Goal: Task Accomplishment & Management: Use online tool/utility

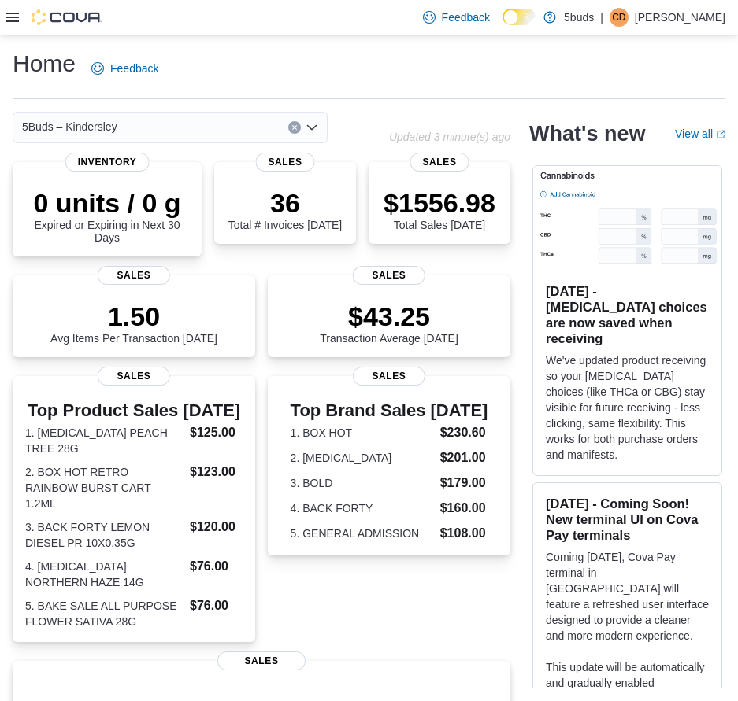
click at [13, 24] on div at bounding box center [54, 17] width 96 height 16
click at [13, 15] on icon at bounding box center [12, 17] width 13 height 13
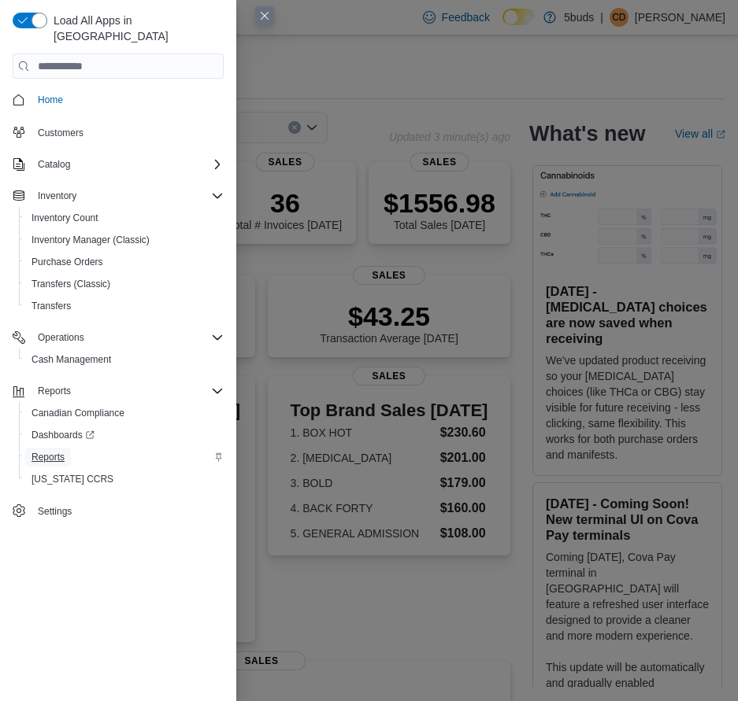
click at [57, 451] on span "Reports" at bounding box center [47, 457] width 33 height 13
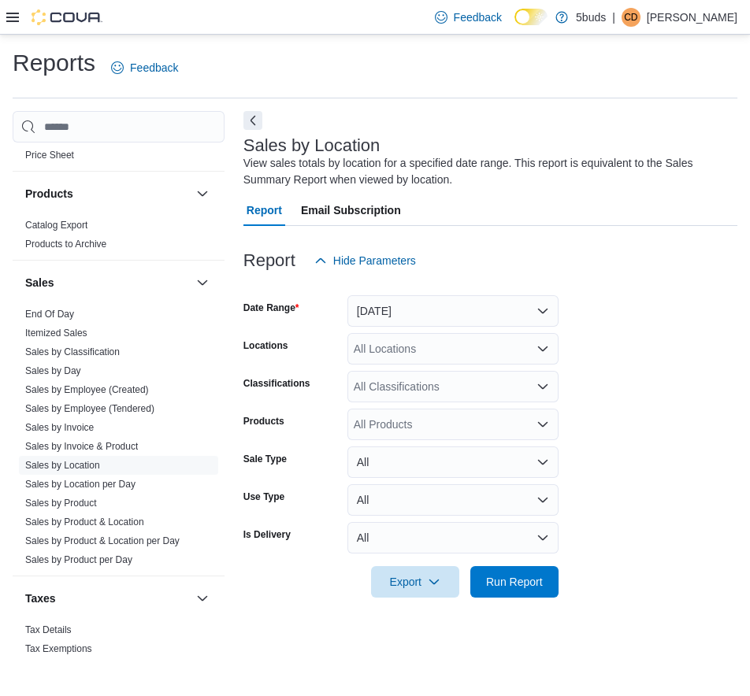
scroll to position [1179, 0]
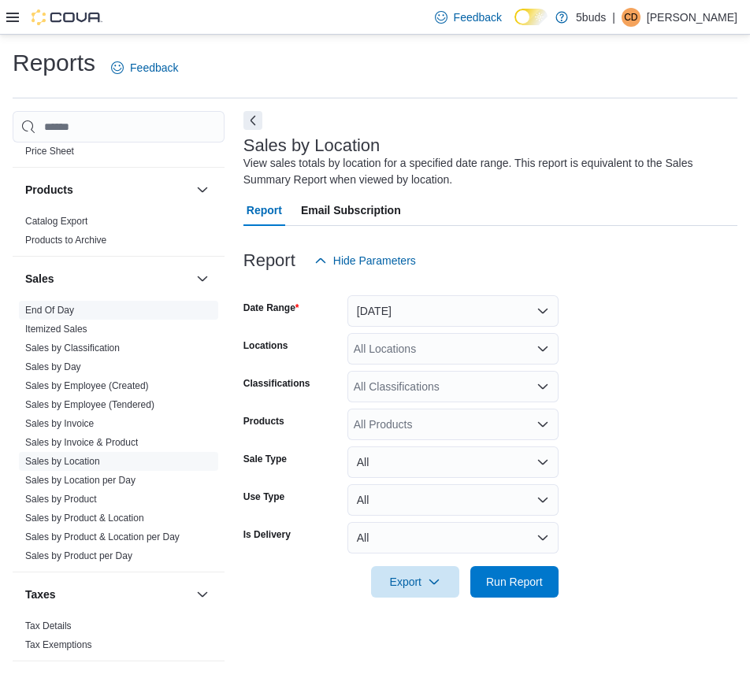
click at [62, 305] on link "End Of Day" at bounding box center [49, 310] width 49 height 11
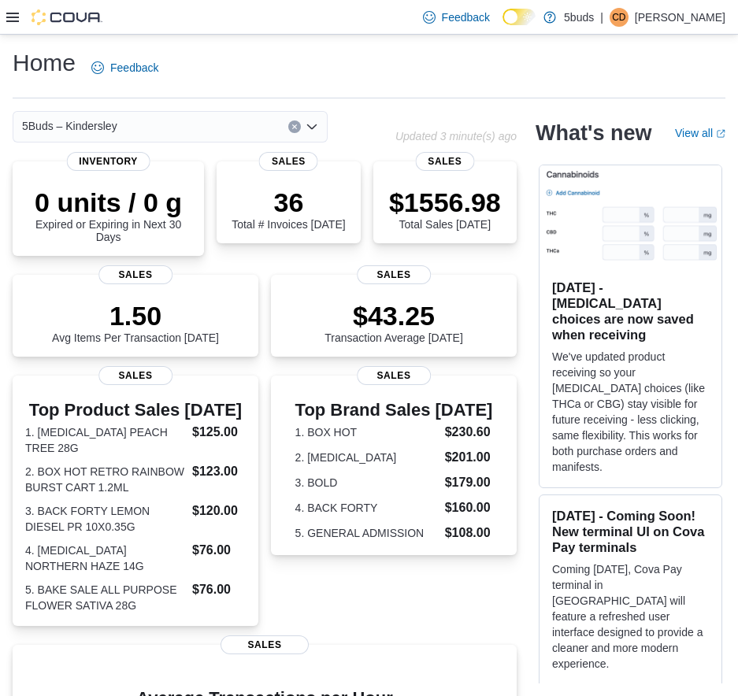
click at [13, 17] on icon at bounding box center [12, 17] width 13 height 9
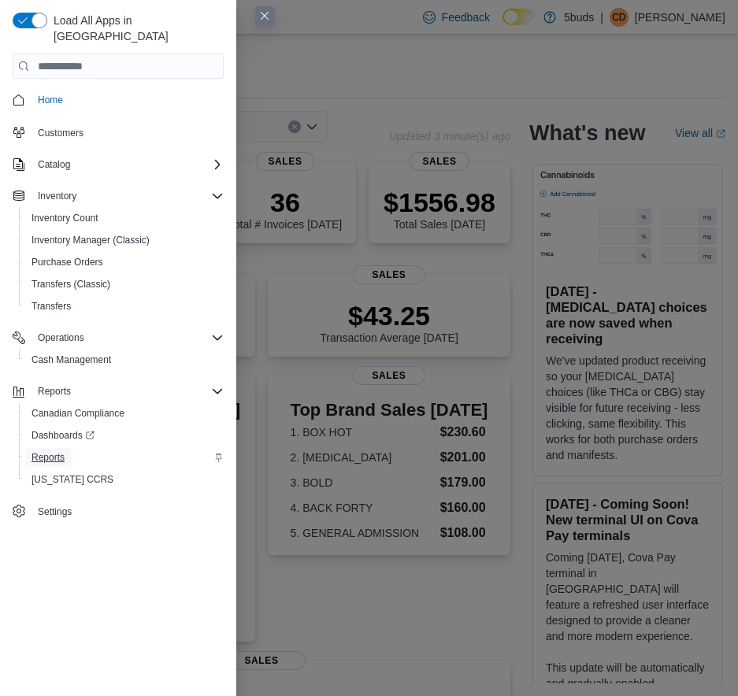
click at [49, 451] on span "Reports" at bounding box center [47, 457] width 33 height 13
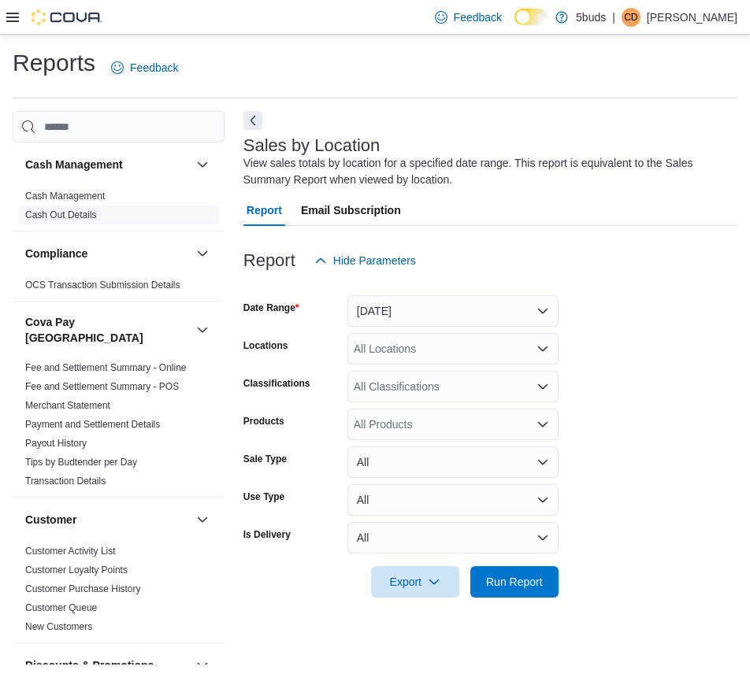
click at [77, 213] on link "Cash Out Details" at bounding box center [61, 214] width 72 height 11
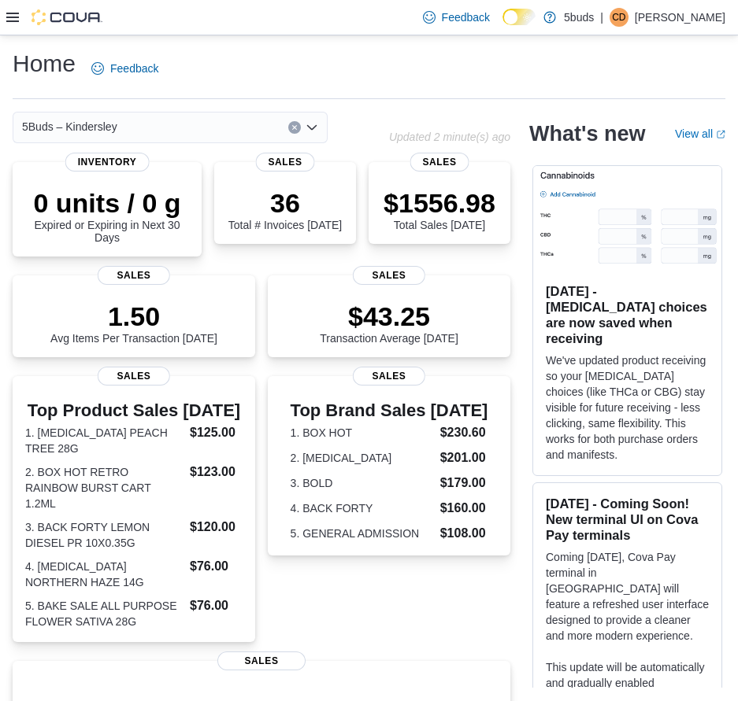
click at [6, 16] on icon at bounding box center [12, 17] width 13 height 13
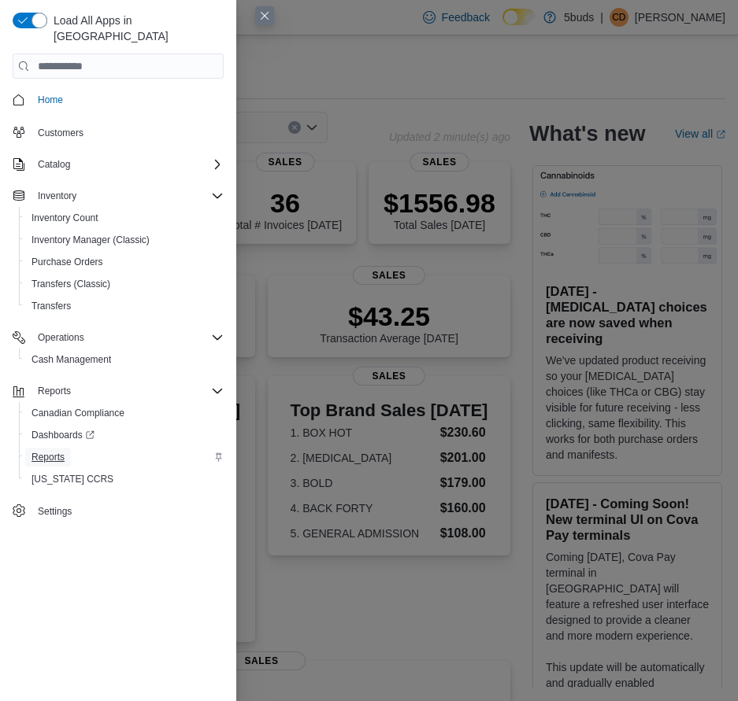
click at [65, 448] on link "Reports" at bounding box center [48, 457] width 46 height 19
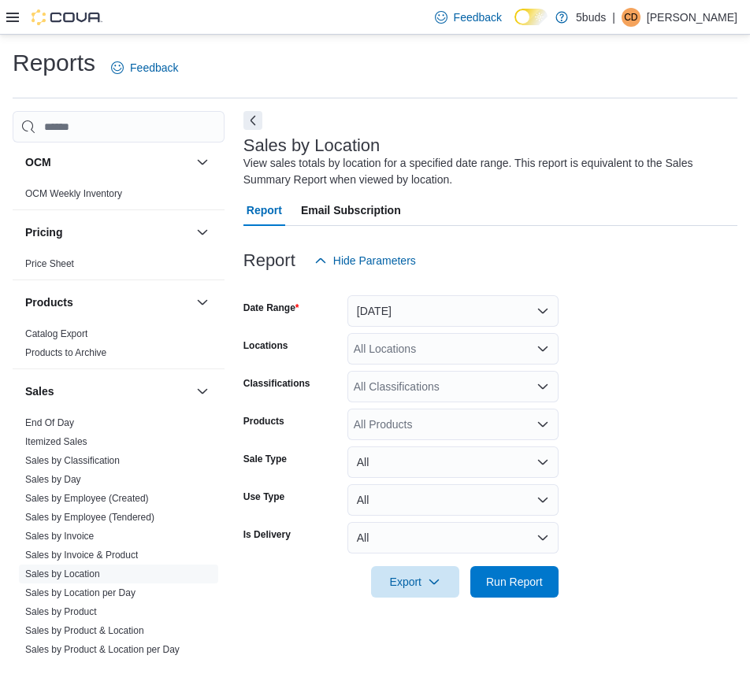
scroll to position [1179, 0]
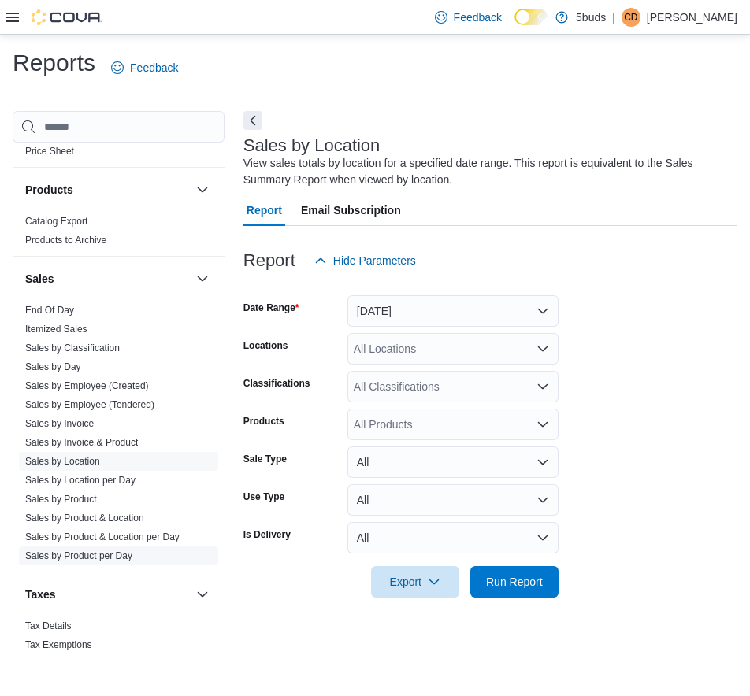
click at [69, 550] on link "Sales by Product per Day" at bounding box center [78, 555] width 107 height 11
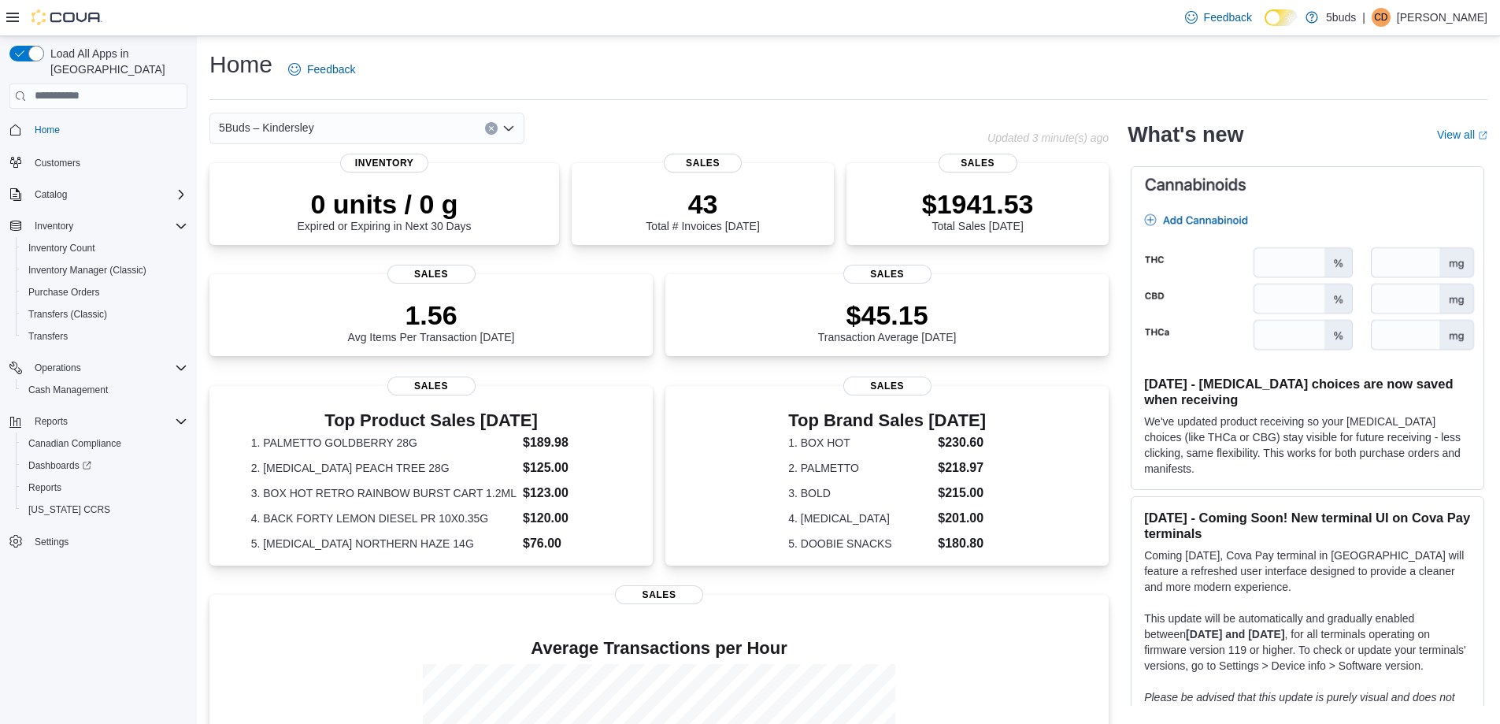
click at [1182, 410] on div "5Buds – Kindersley Updated 3 minute(s) ago 0 units / 0 g Expired or Expiring in…" at bounding box center [848, 518] width 1278 height 811
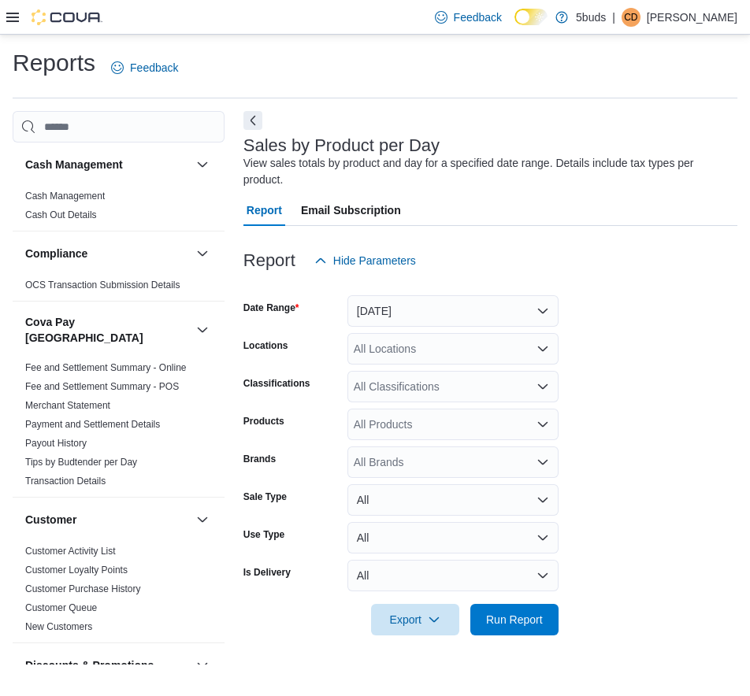
scroll to position [1179, 0]
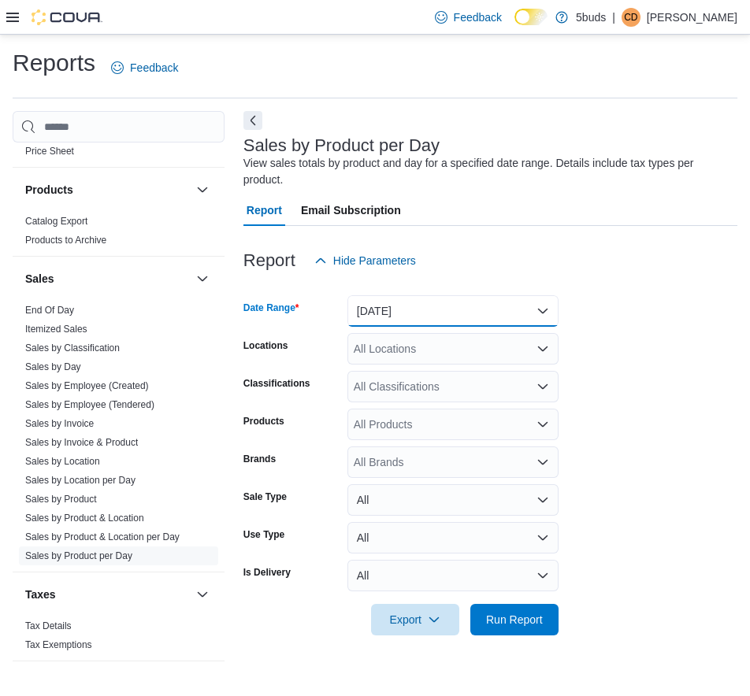
click at [402, 301] on button "[DATE]" at bounding box center [452, 310] width 211 height 31
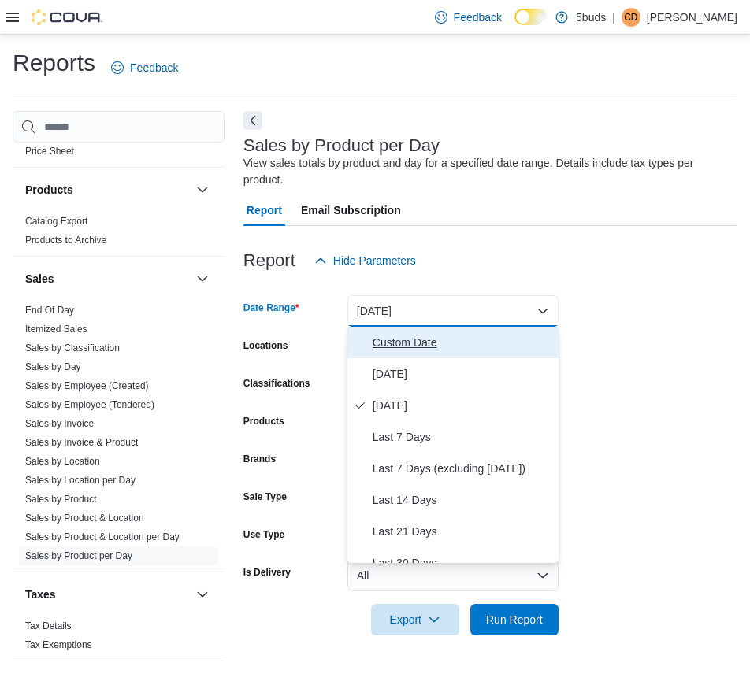
click at [396, 357] on button "Custom Date" at bounding box center [452, 342] width 211 height 31
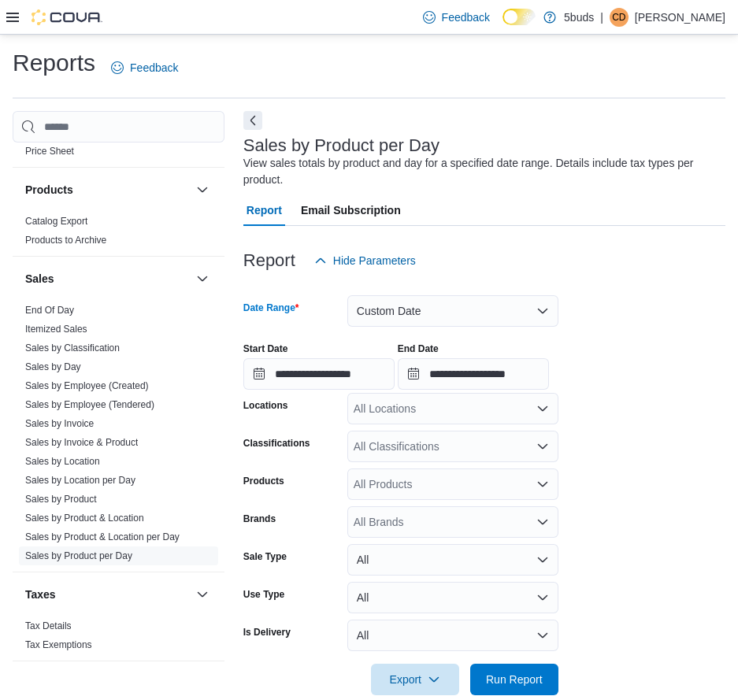
click at [383, 294] on div at bounding box center [484, 285] width 482 height 19
click at [383, 308] on button "Custom Date" at bounding box center [452, 310] width 211 height 31
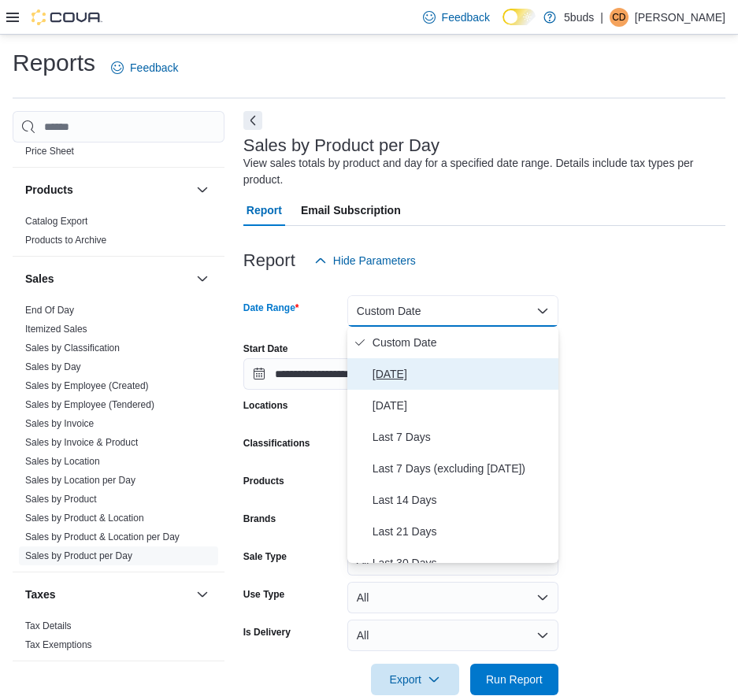
click at [388, 372] on span "[DATE]" at bounding box center [462, 374] width 180 height 19
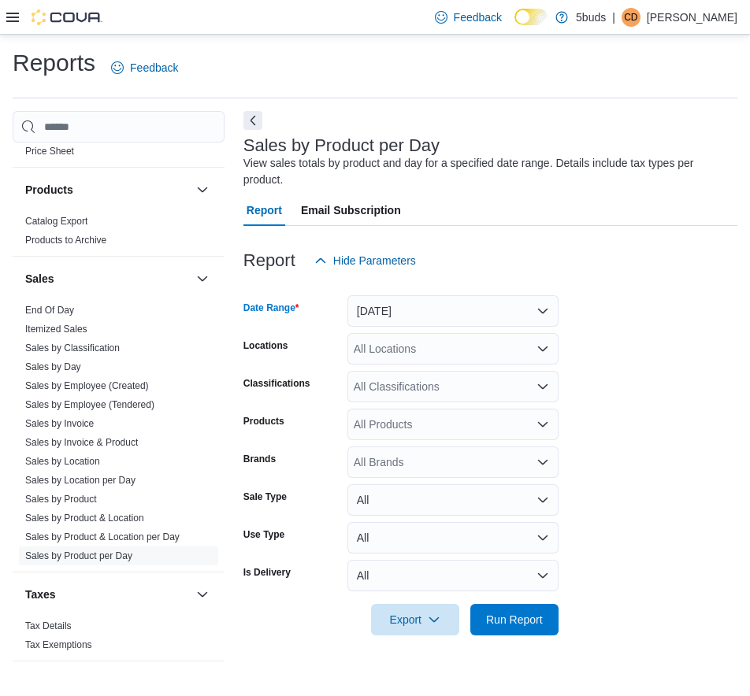
click at [550, 254] on div "Report Hide Parameters" at bounding box center [490, 260] width 494 height 31
click at [517, 360] on div "All Locations" at bounding box center [452, 348] width 211 height 31
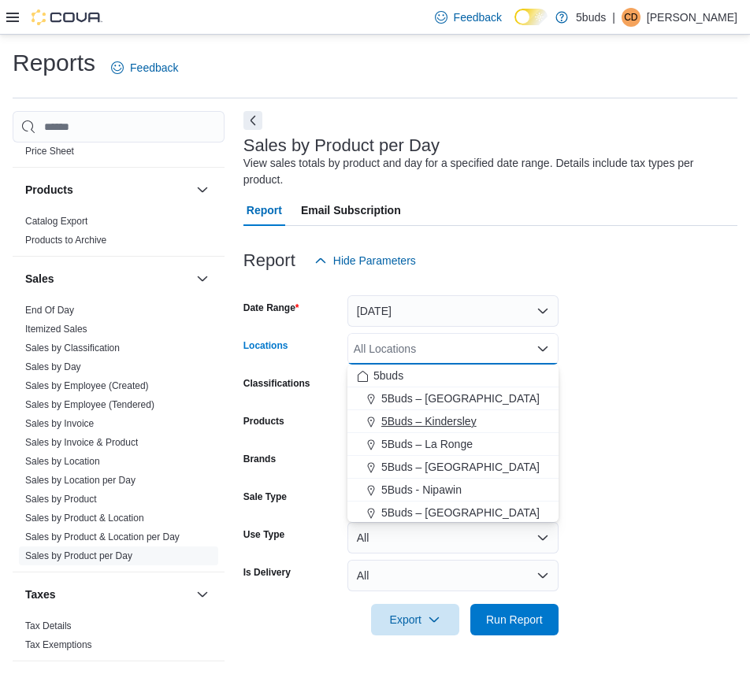
click at [439, 413] on span "5Buds – Kindersley" at bounding box center [428, 421] width 95 height 16
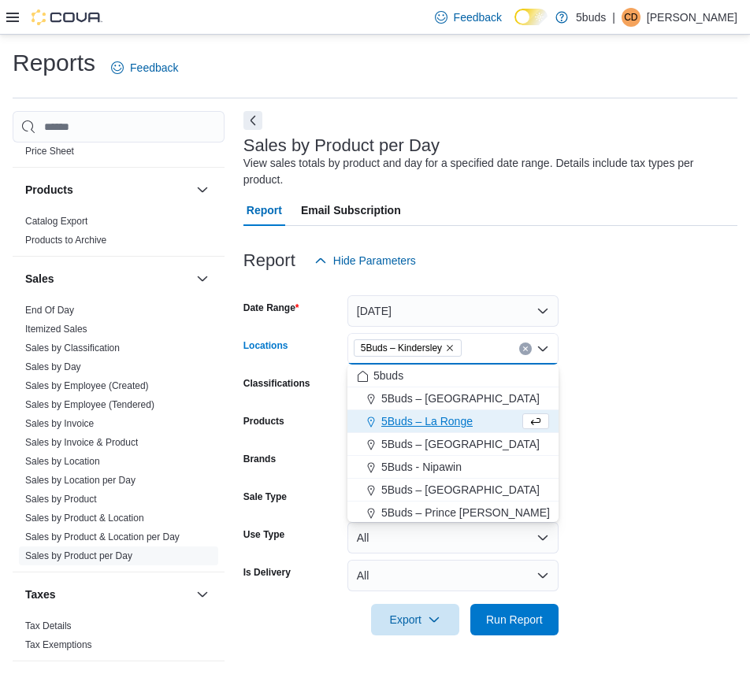
click at [618, 354] on form "Date Range [DATE] Locations 5Buds – Kindersley Combo box. Selected. 5Buds – Kin…" at bounding box center [490, 455] width 494 height 359
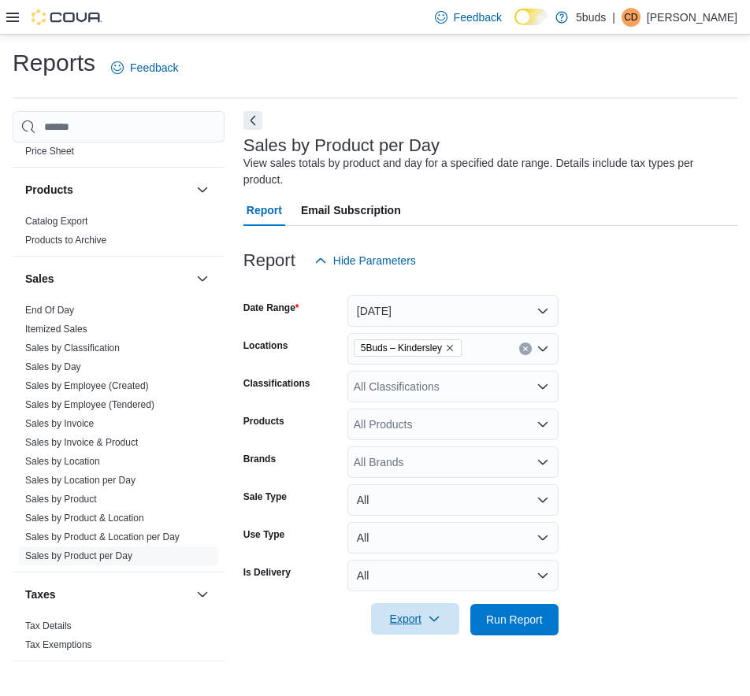
click at [423, 620] on span "Export" at bounding box center [414, 618] width 69 height 31
click at [436, 527] on span "Export to Excel" at bounding box center [417, 525] width 71 height 13
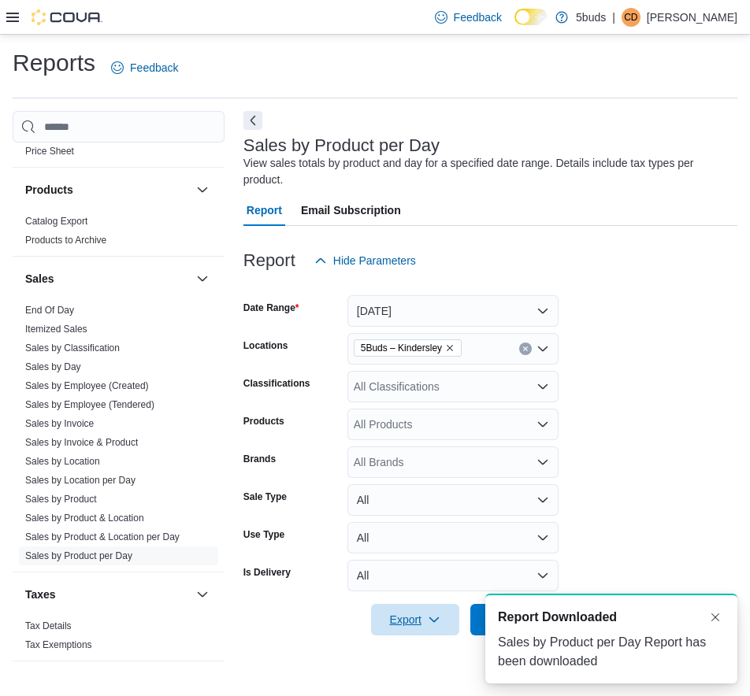
scroll to position [0, 0]
